Goal: Information Seeking & Learning: Learn about a topic

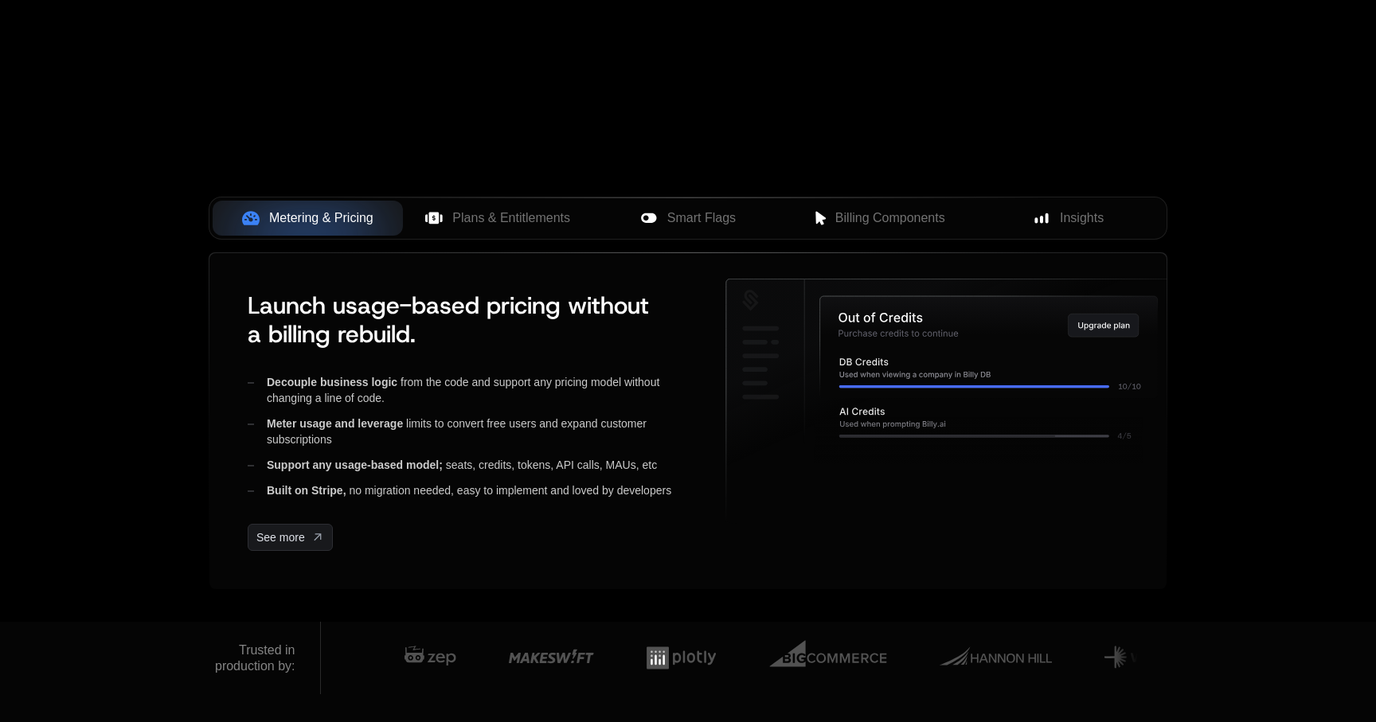
scroll to position [510, 0]
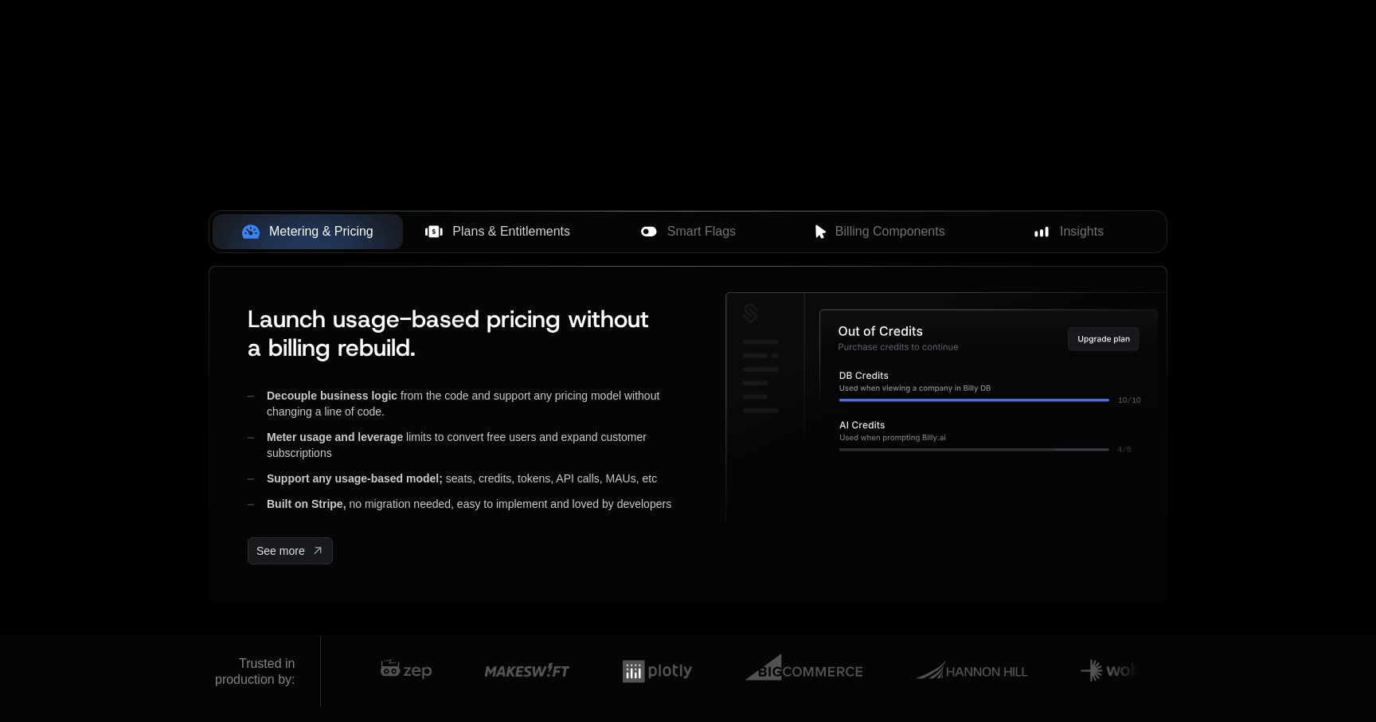
click at [549, 237] on span "Plans & Entitlements" at bounding box center [511, 231] width 118 height 19
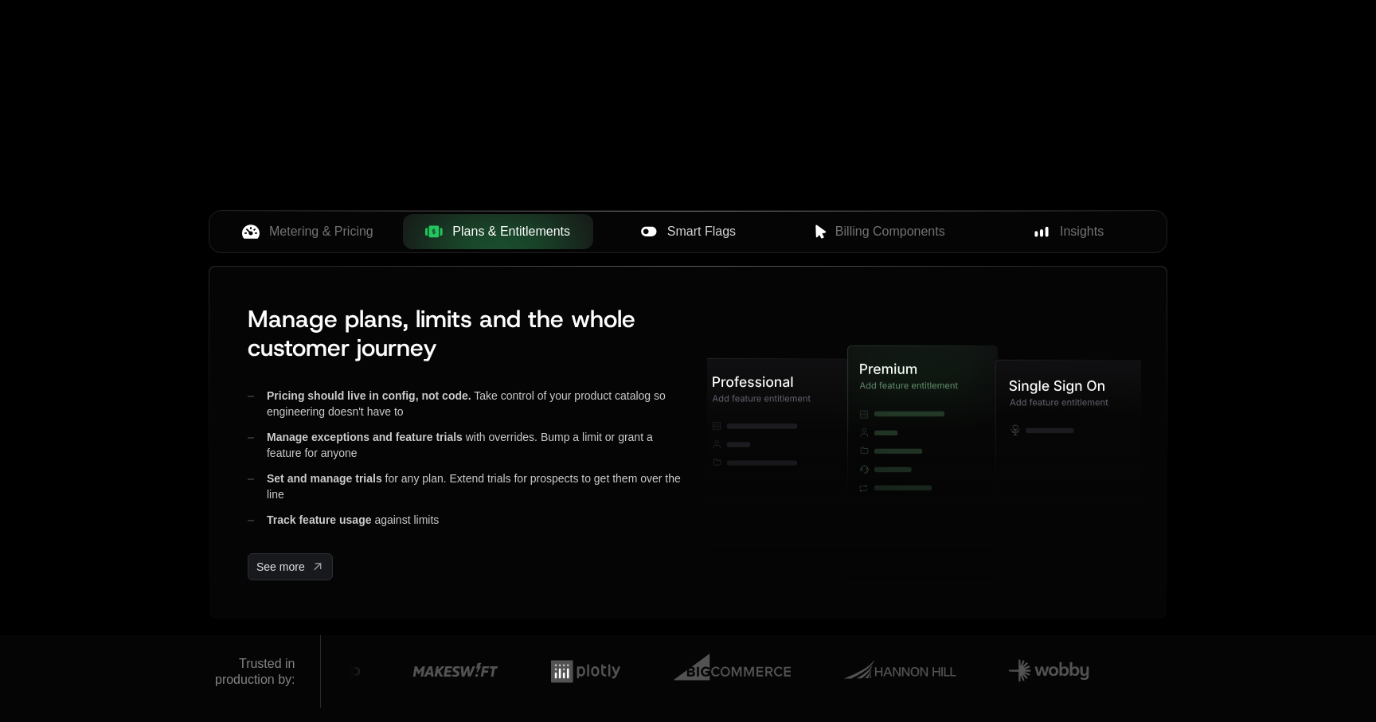
click at [695, 241] on button "Smart Flags" at bounding box center [688, 231] width 190 height 35
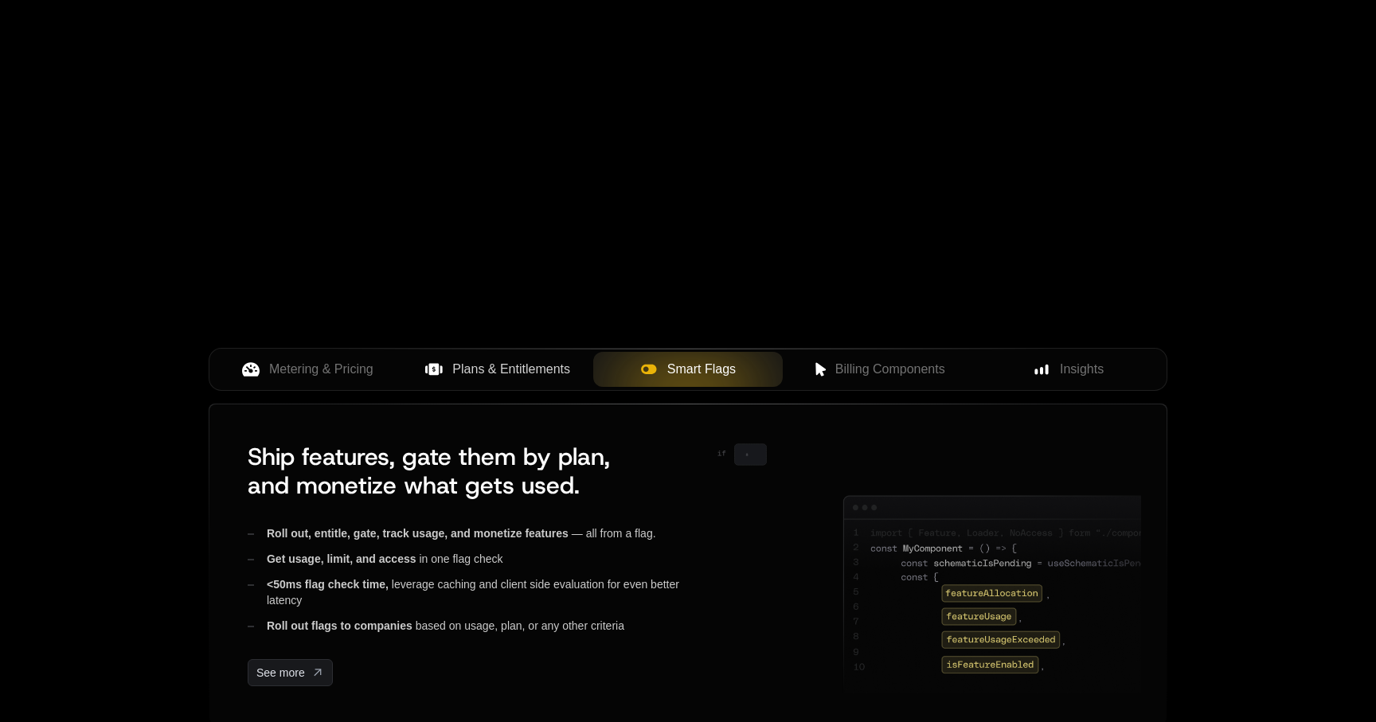
scroll to position [447, 0]
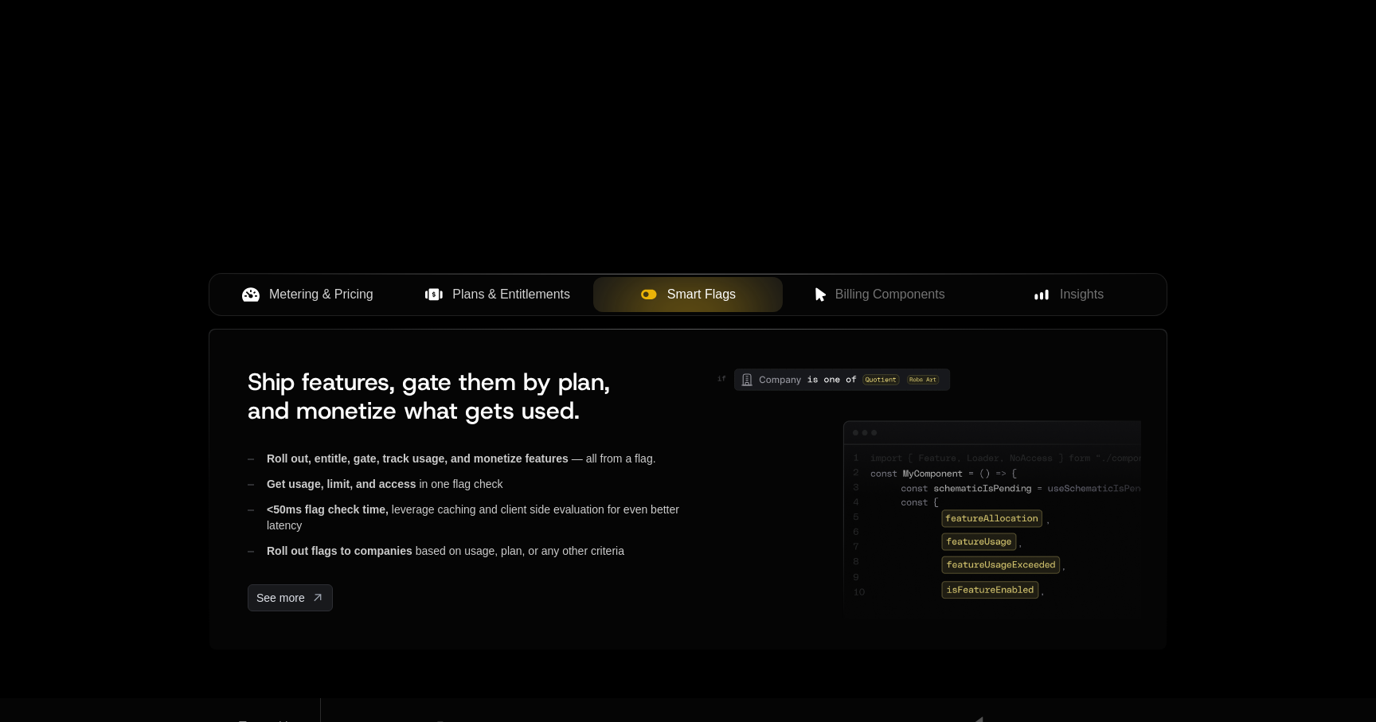
click at [326, 302] on span "Metering & Pricing" at bounding box center [321, 294] width 104 height 19
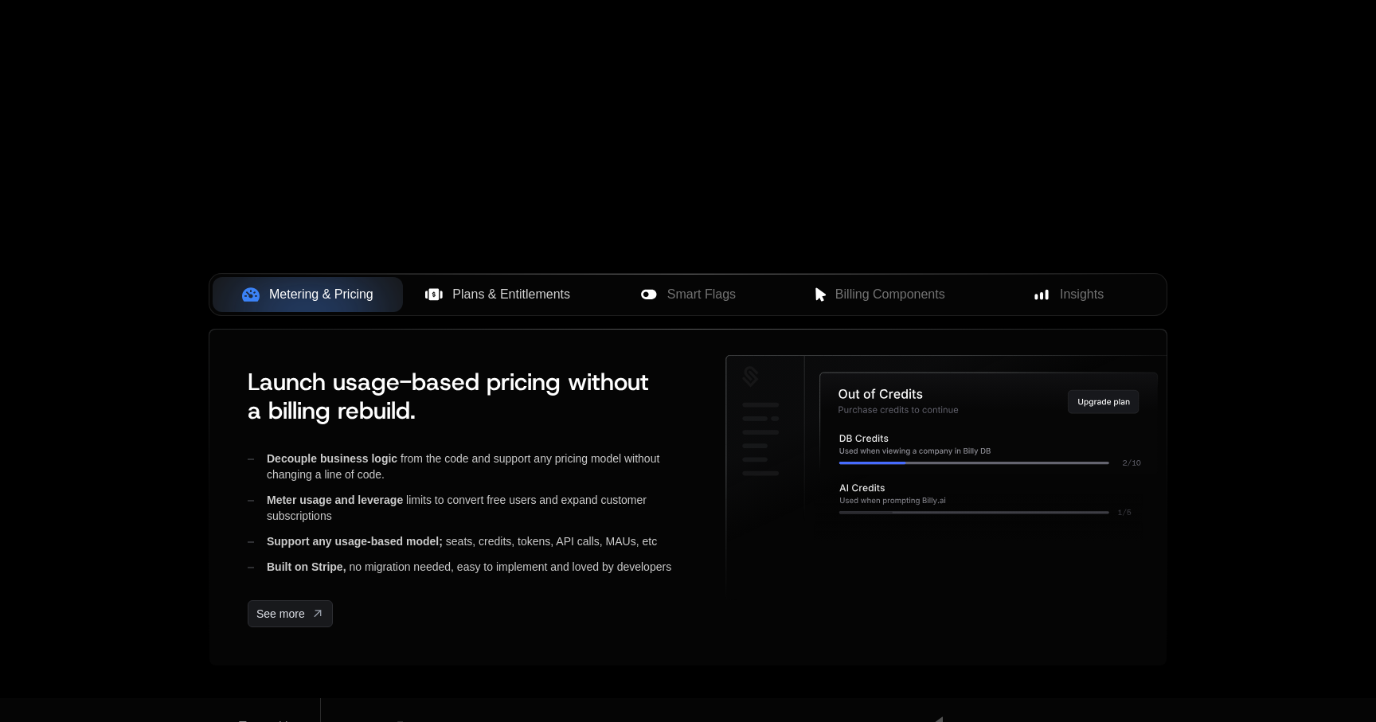
click at [487, 297] on span "Plans & Entitlements" at bounding box center [511, 294] width 118 height 19
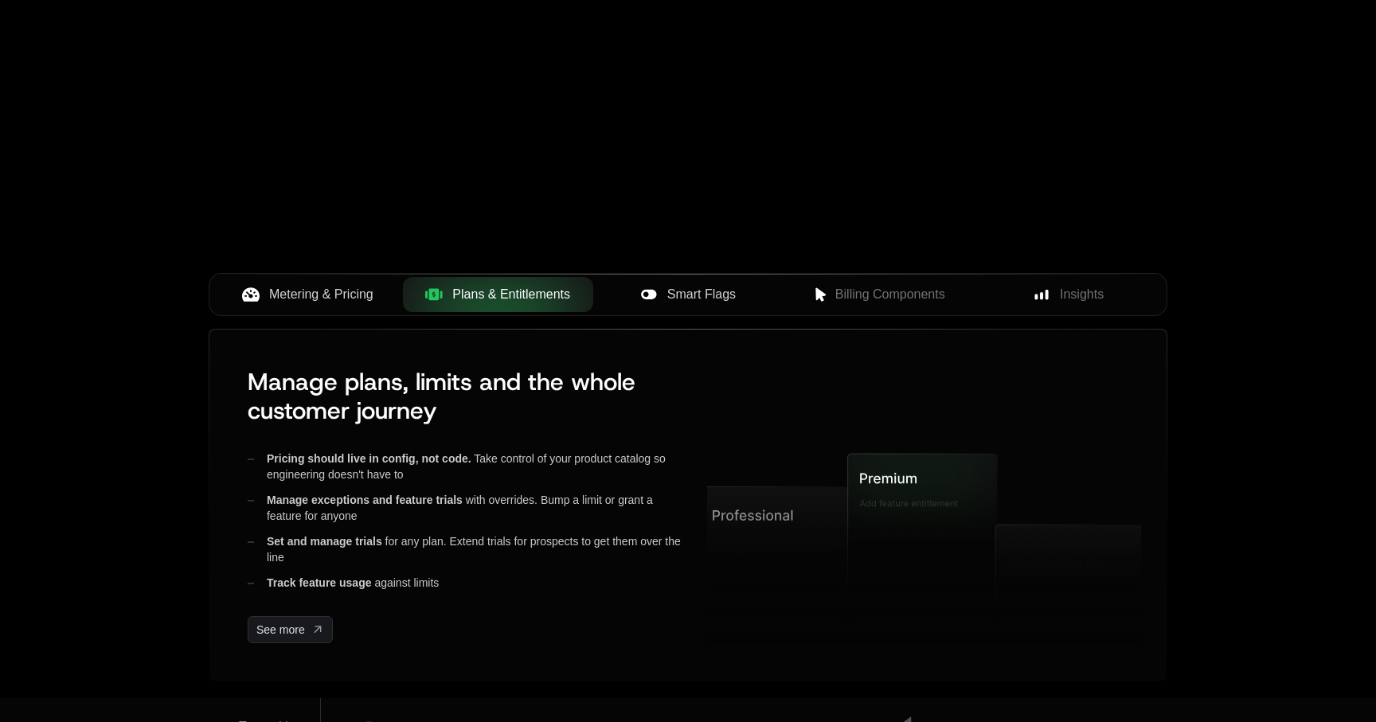
click at [728, 293] on span "Smart Flags" at bounding box center [701, 294] width 68 height 19
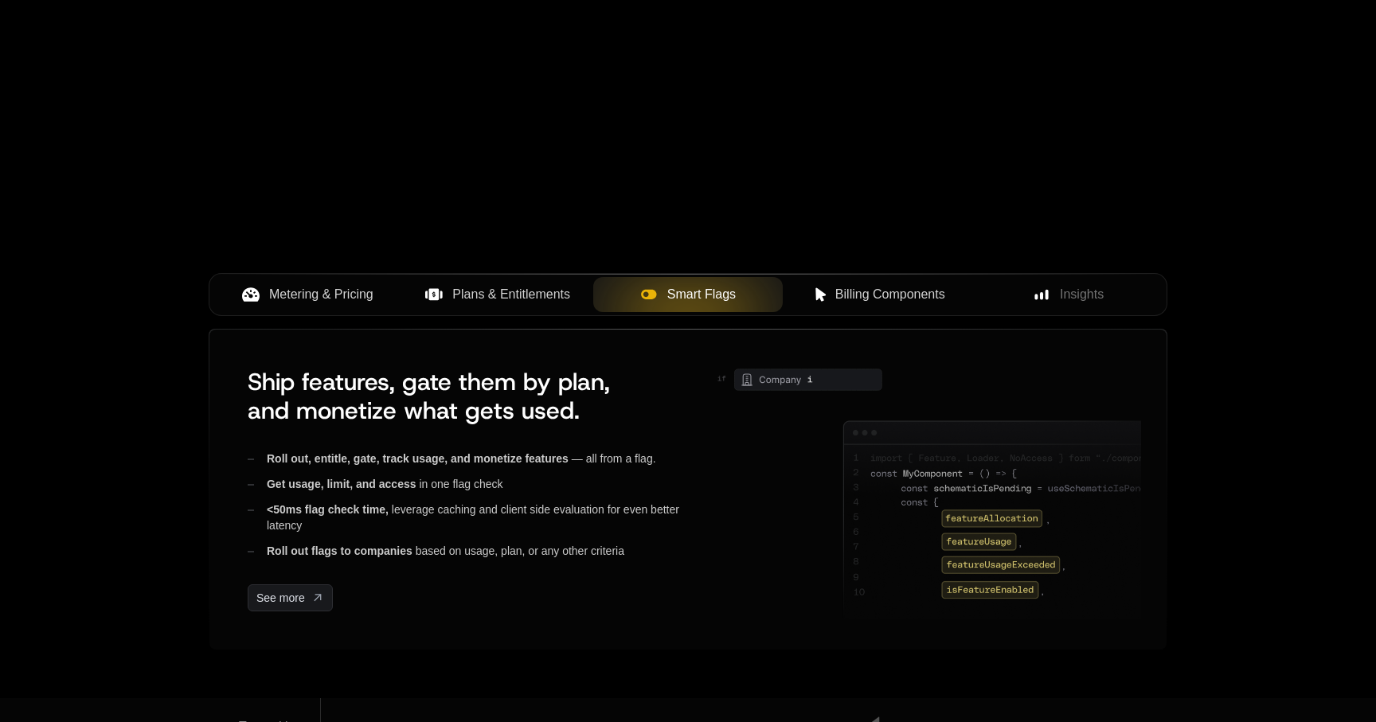
click at [862, 306] on button "Billing Components" at bounding box center [878, 294] width 190 height 35
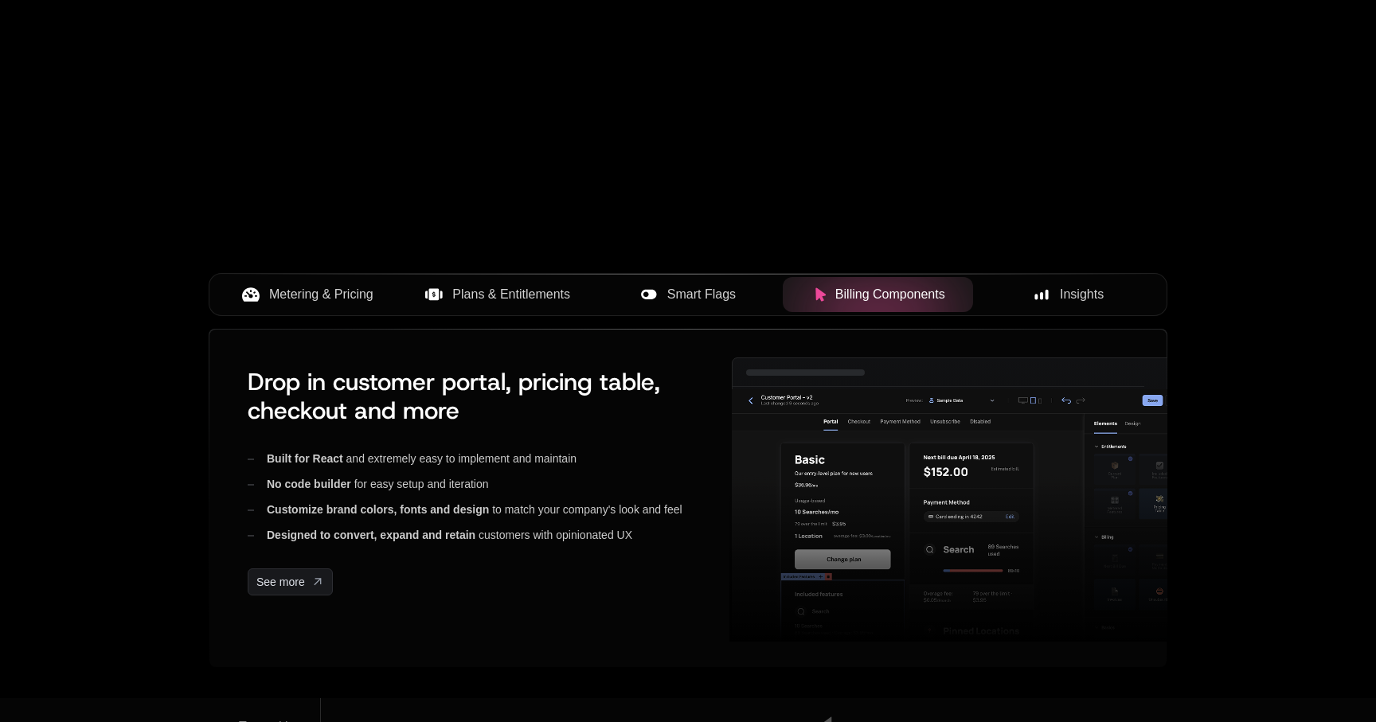
click at [1052, 290] on div "Insights" at bounding box center [1068, 294] width 165 height 19
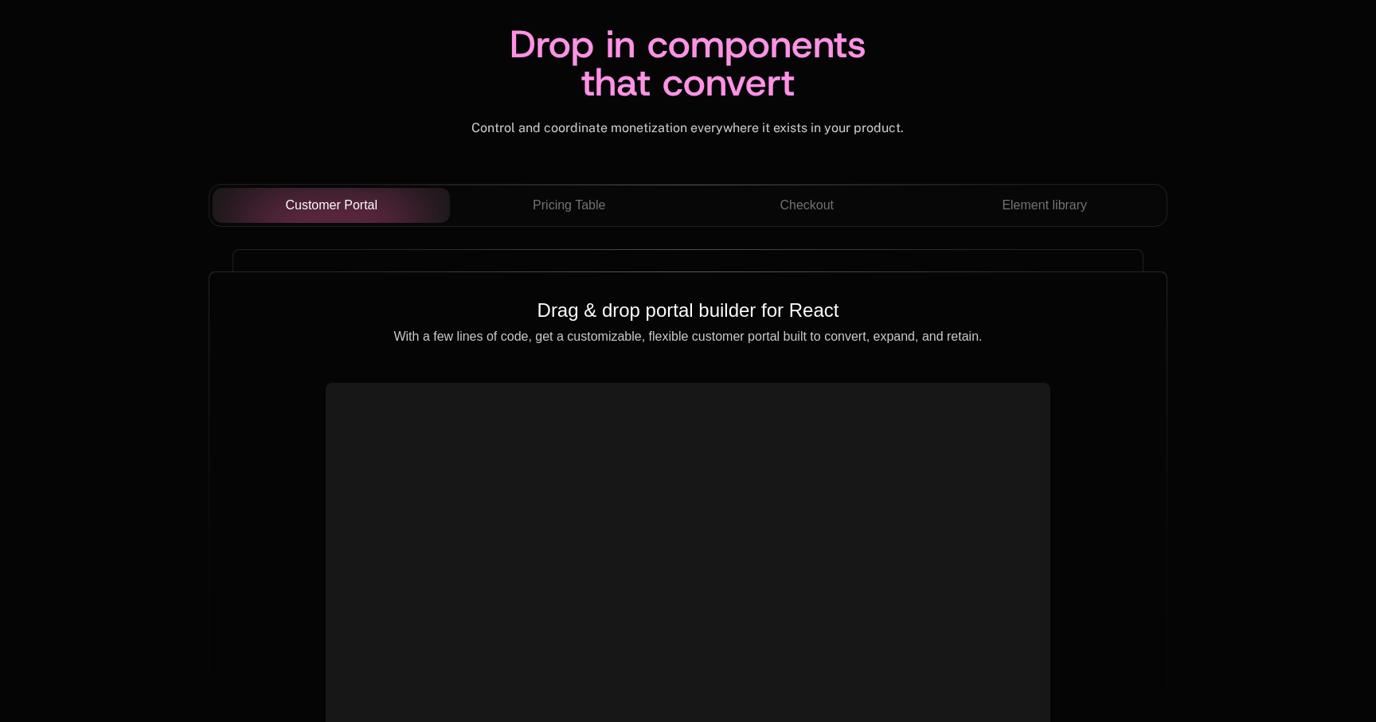
scroll to position [5599, 0]
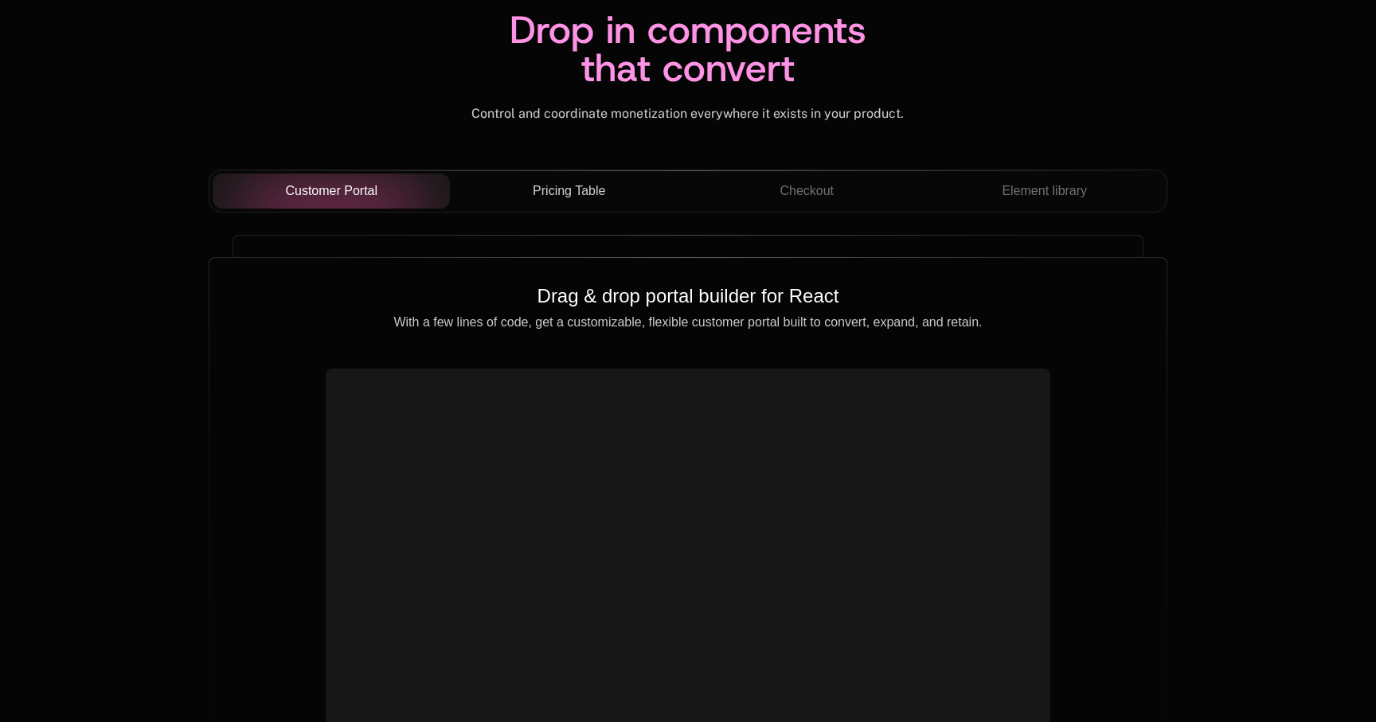
click at [612, 200] on div "Pricing Table" at bounding box center [569, 191] width 213 height 19
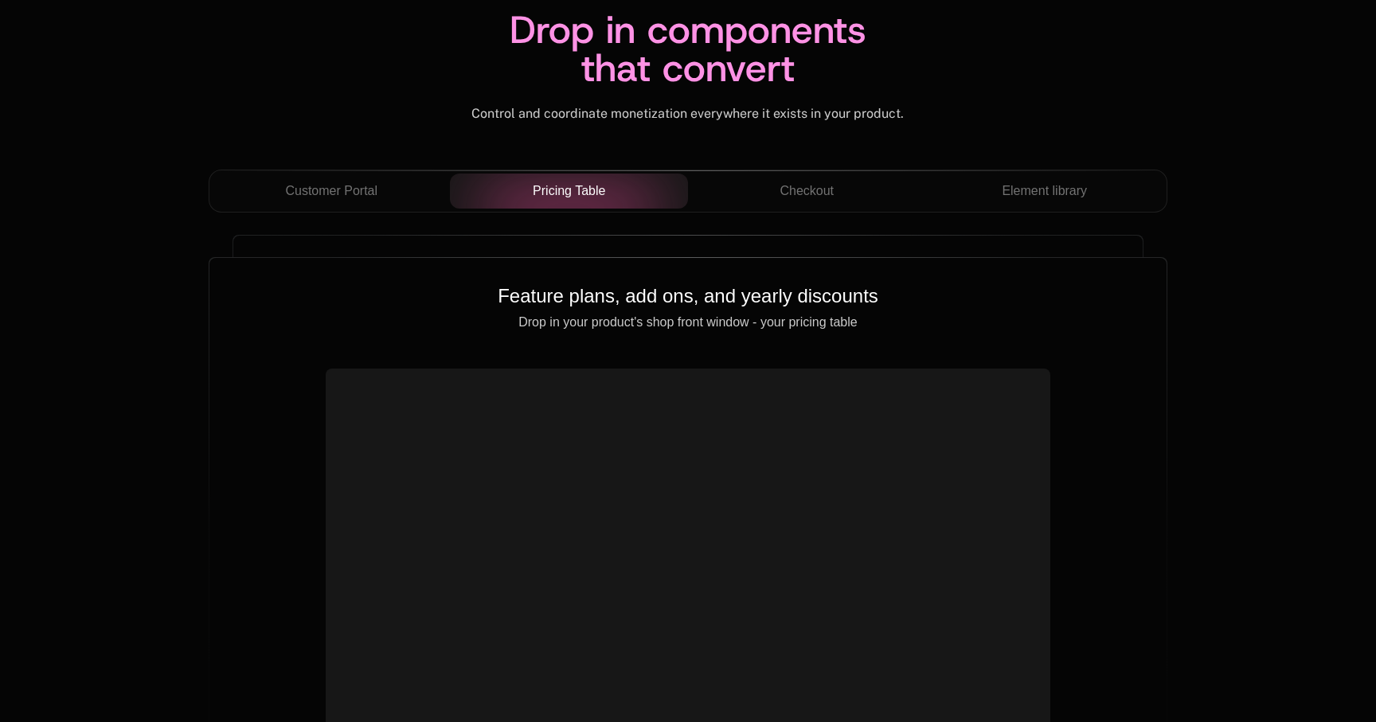
click at [820, 209] on div "Customer Portal Pricing Table Checkout Element library" at bounding box center [688, 191] width 959 height 43
click at [829, 192] on span "Checkout" at bounding box center [807, 191] width 54 height 19
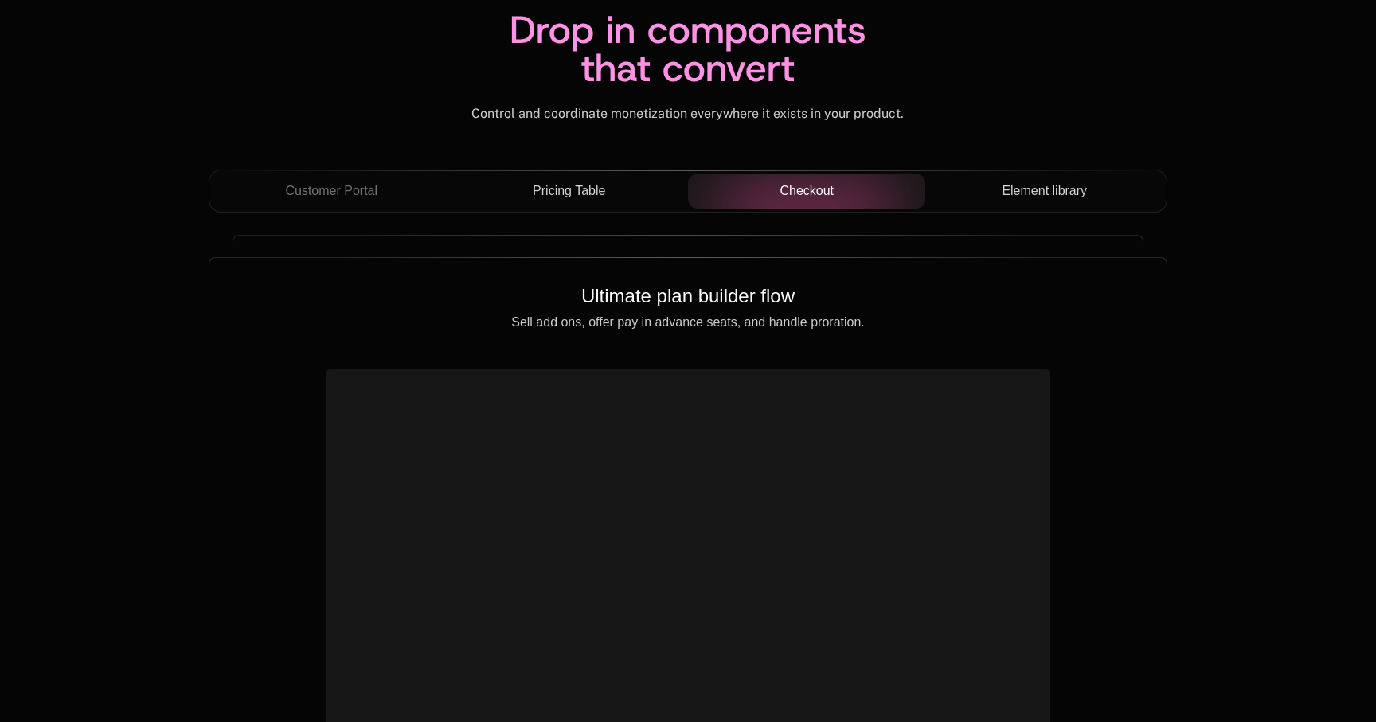
click at [1024, 200] on span "Element library" at bounding box center [1044, 191] width 85 height 19
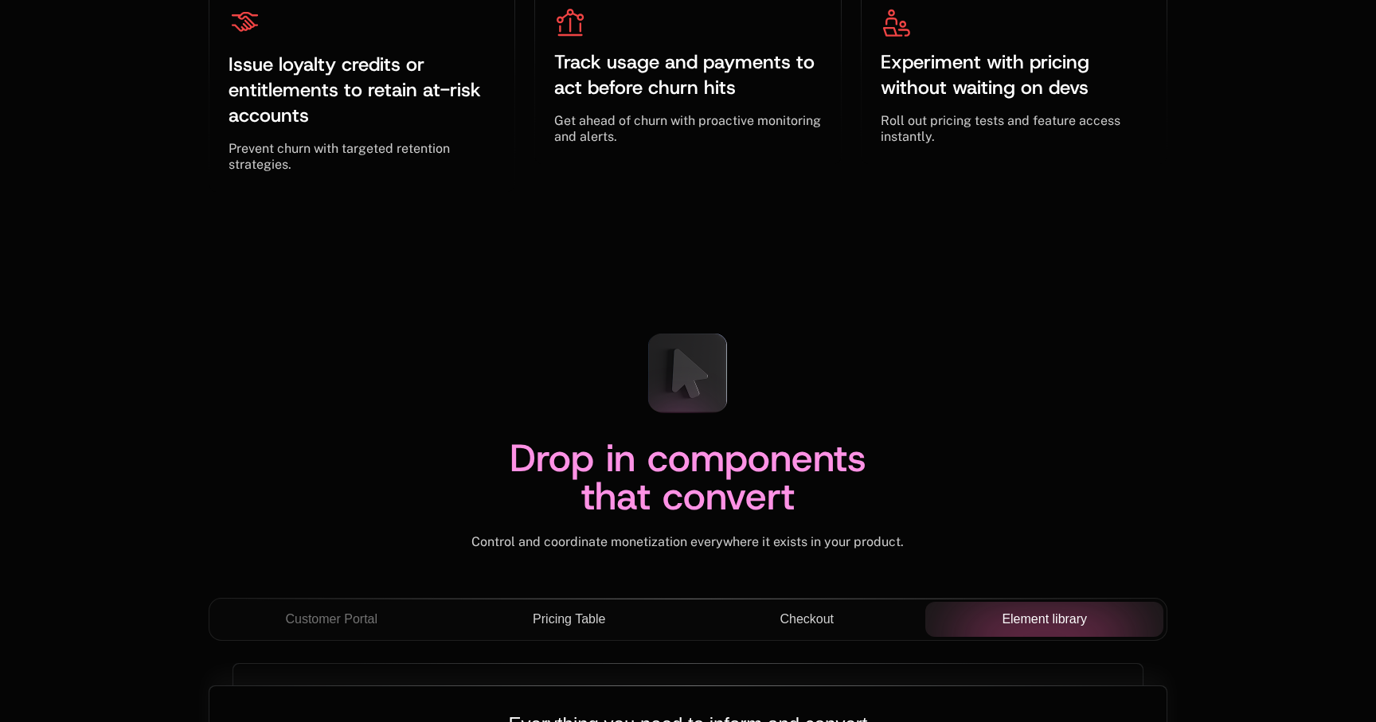
scroll to position [5127, 0]
